Goal: Task Accomplishment & Management: Complete application form

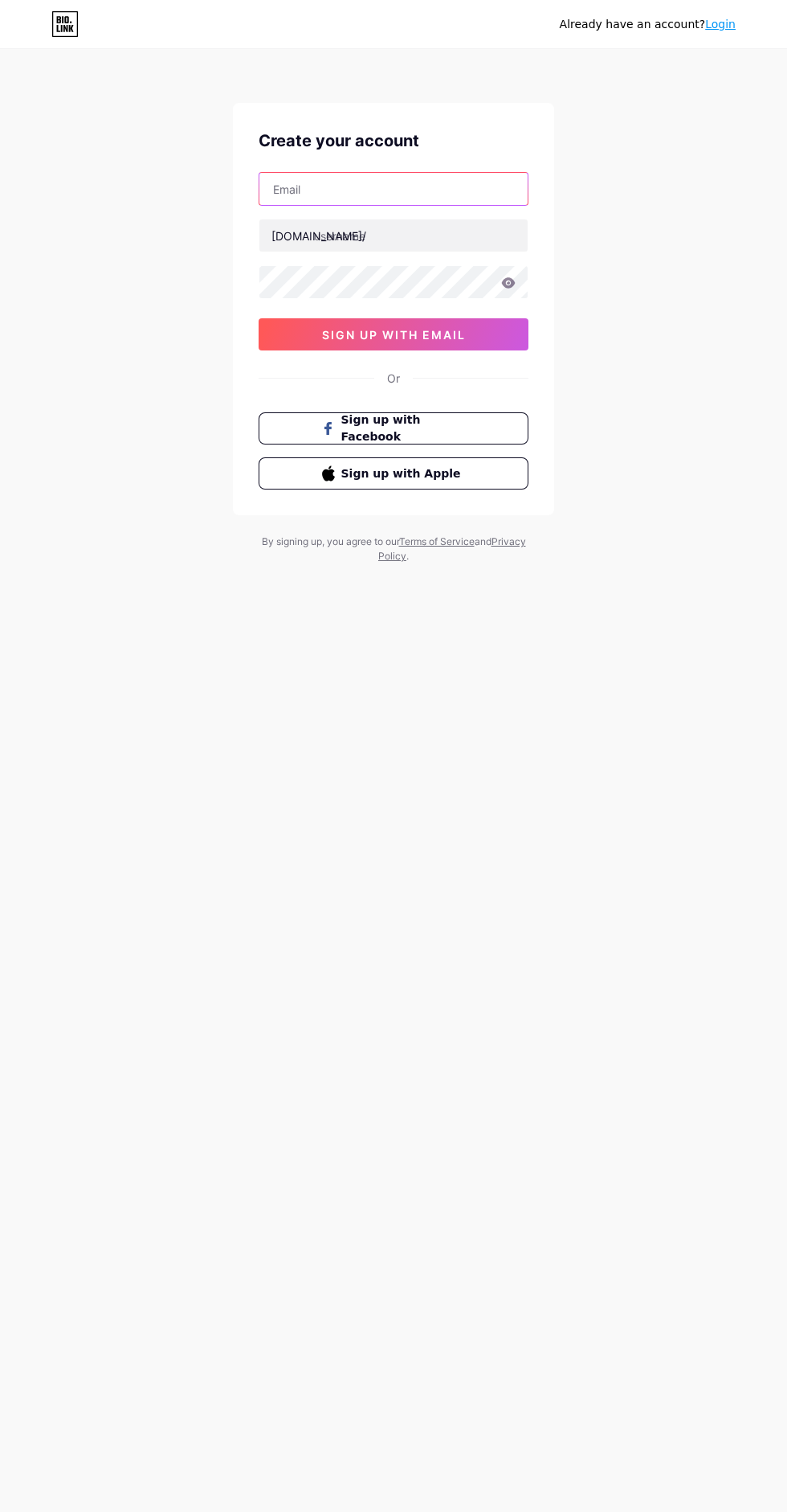
click at [431, 191] on input "text" at bounding box center [394, 188] width 268 height 32
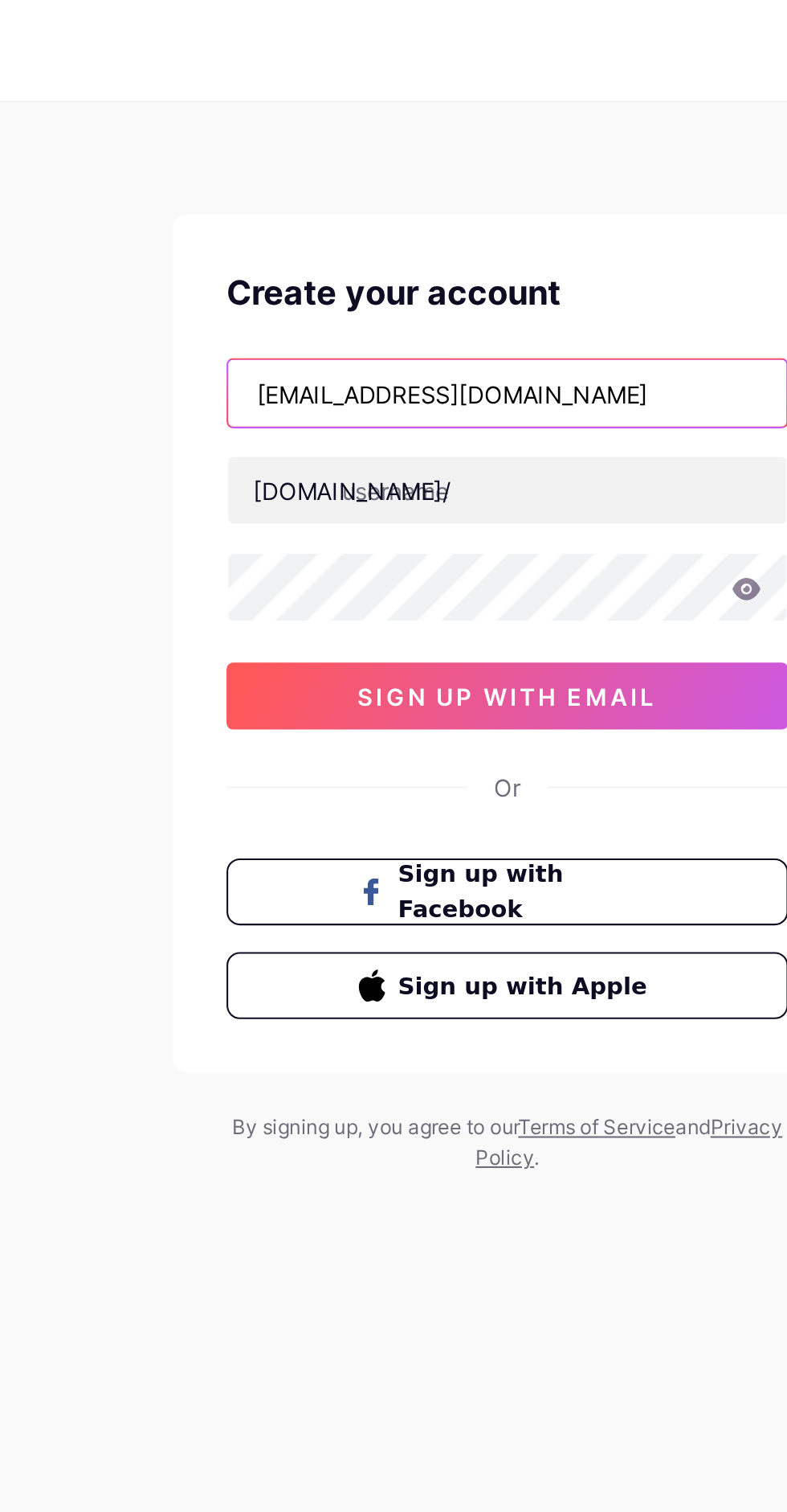
type input "[EMAIL_ADDRESS][DOMAIN_NAME]"
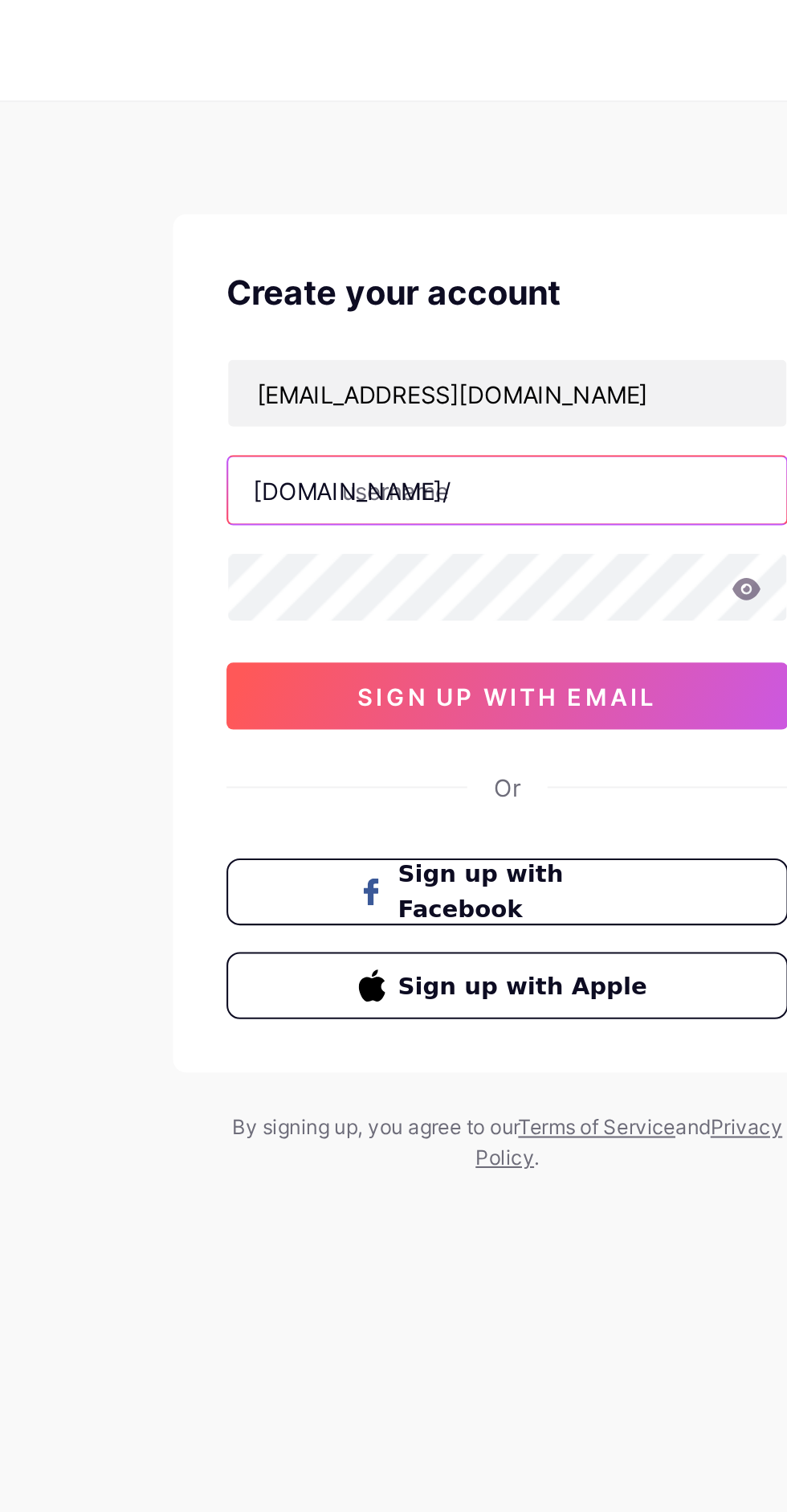
click at [445, 231] on input "text" at bounding box center [394, 235] width 268 height 32
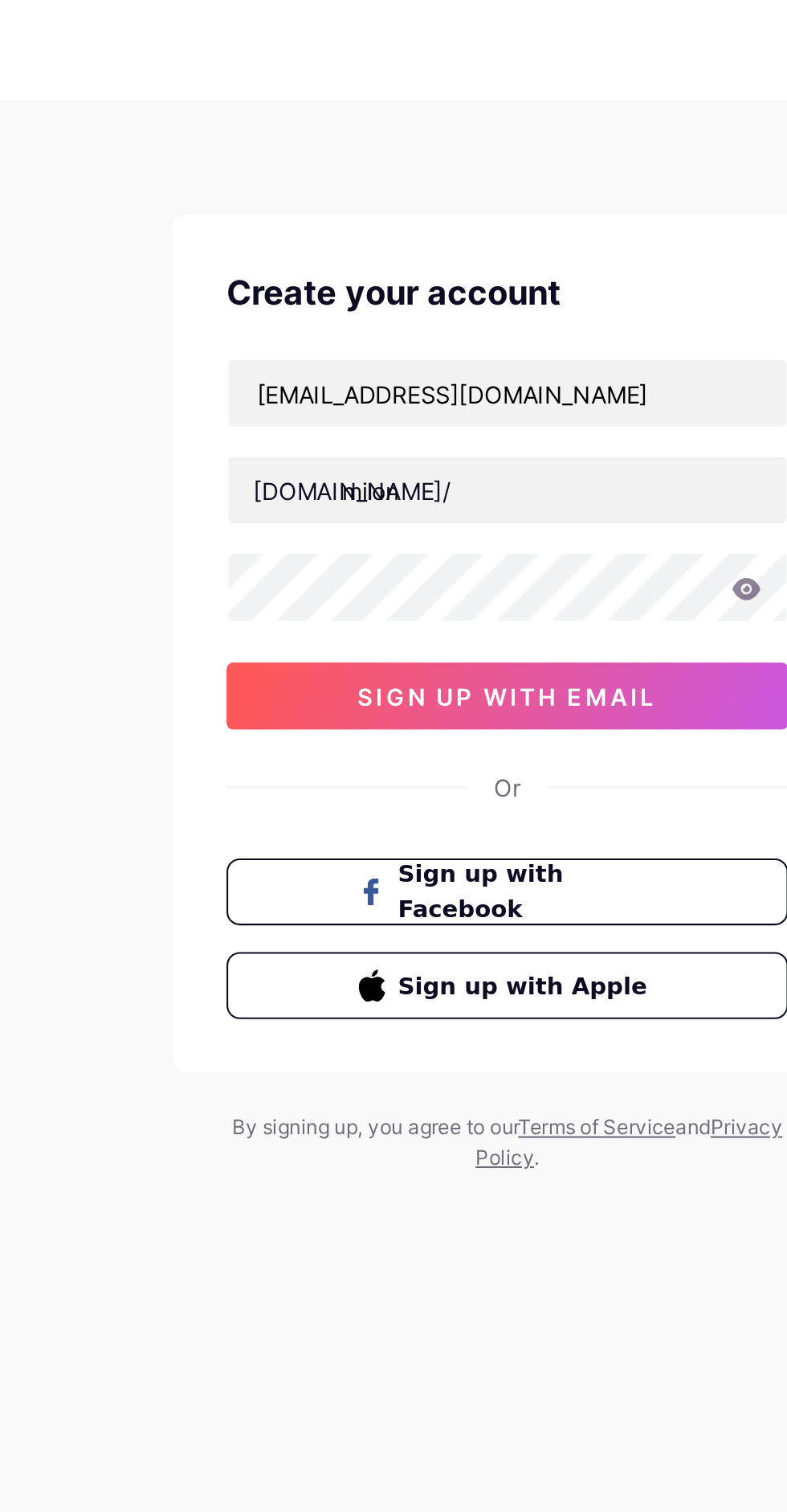
click at [430, 281] on div "[EMAIL_ADDRESS][DOMAIN_NAME] [DOMAIN_NAME]/ milon 0cAFcWeA4uLvt7us0EmVREBHLVLCK…" at bounding box center [394, 261] width 270 height 178
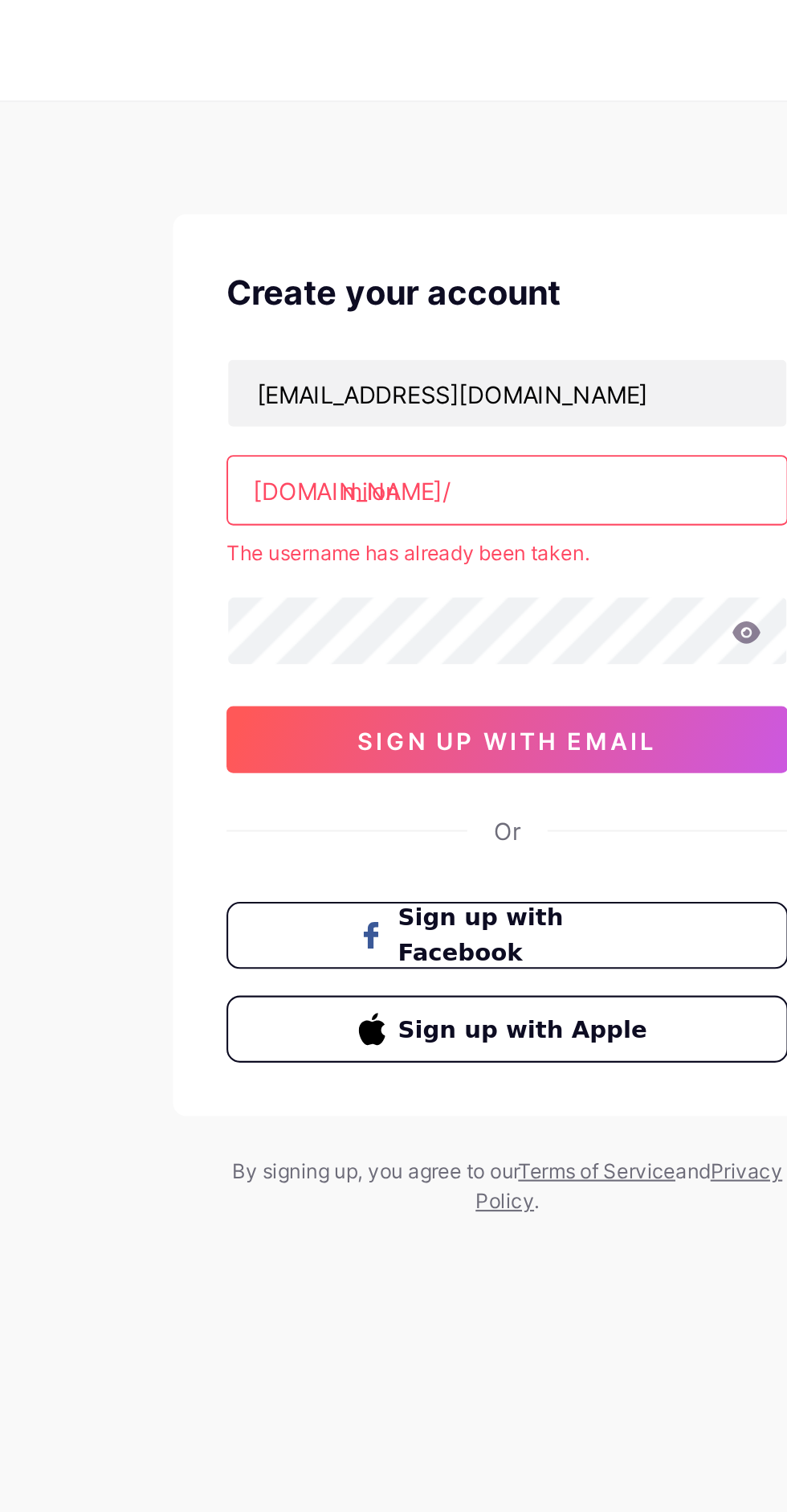
click at [444, 229] on input "milon" at bounding box center [394, 235] width 268 height 32
type input "m"
click at [421, 238] on input "g" at bounding box center [394, 235] width 268 height 32
type input "ged"
